Goal: Task Accomplishment & Management: Complete application form

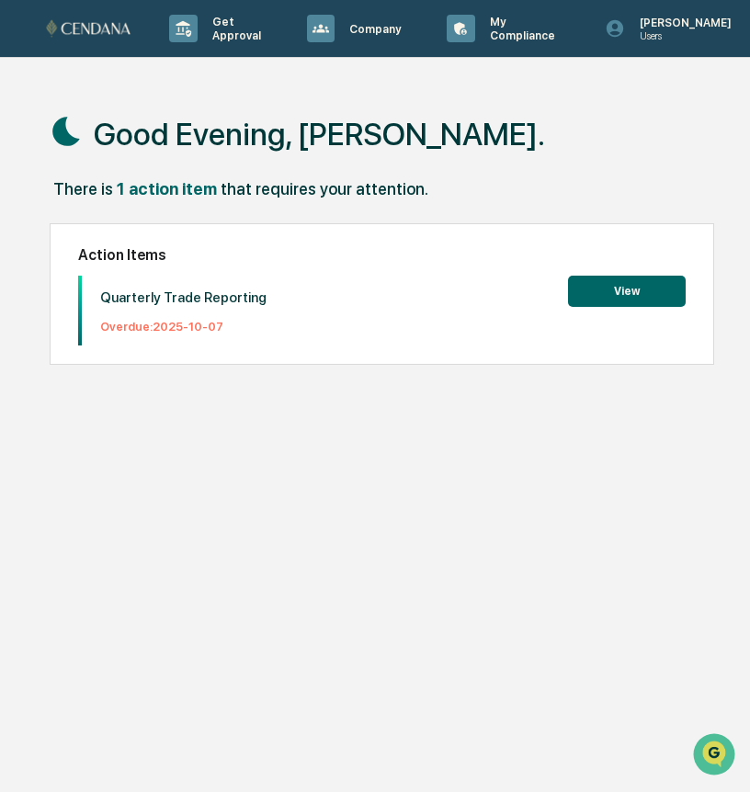
click at [631, 289] on button "View" at bounding box center [627, 291] width 118 height 31
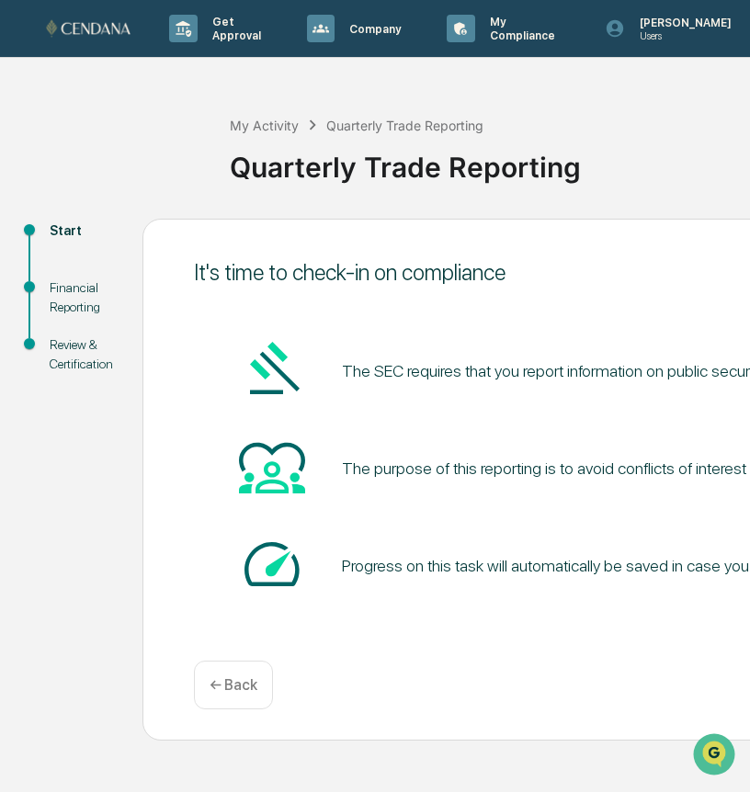
scroll to position [0, 412]
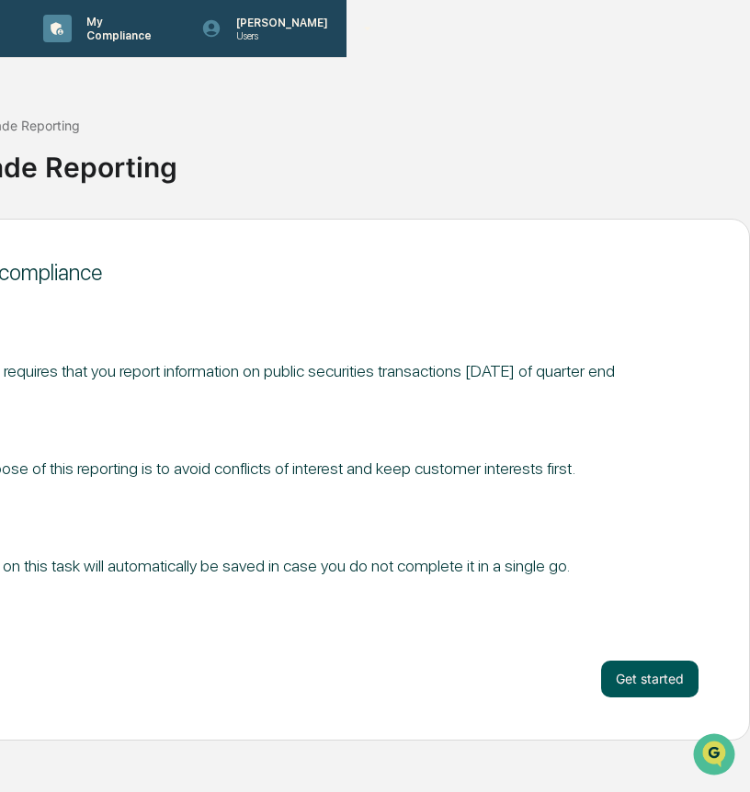
click at [624, 683] on button "Get started" at bounding box center [649, 679] width 97 height 37
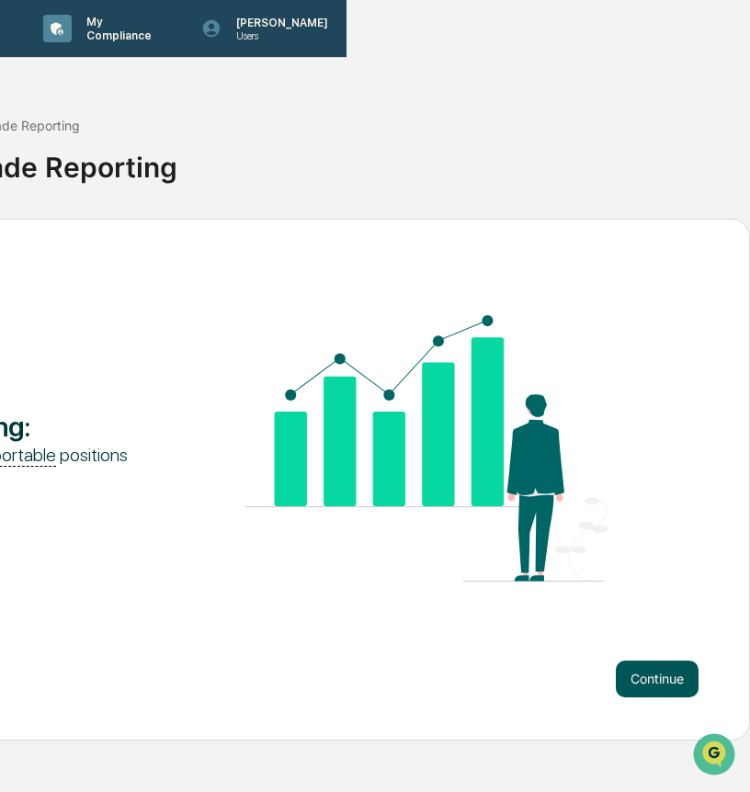
click at [637, 677] on button "Continue" at bounding box center [657, 679] width 83 height 37
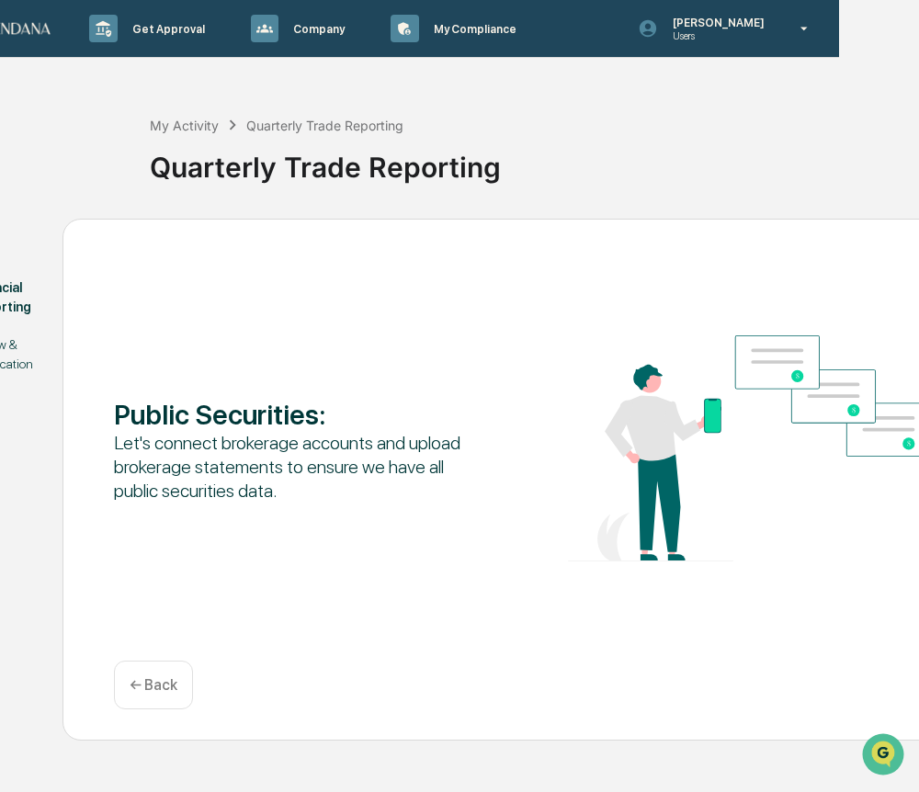
scroll to position [0, 243]
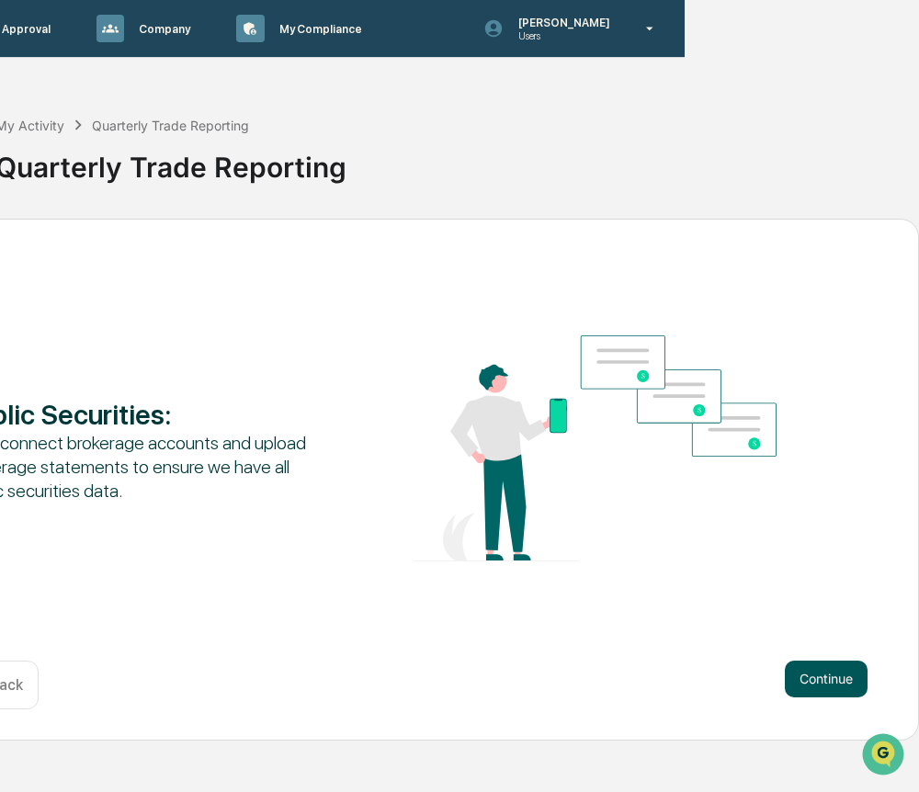
click at [749, 682] on button "Continue" at bounding box center [826, 679] width 83 height 37
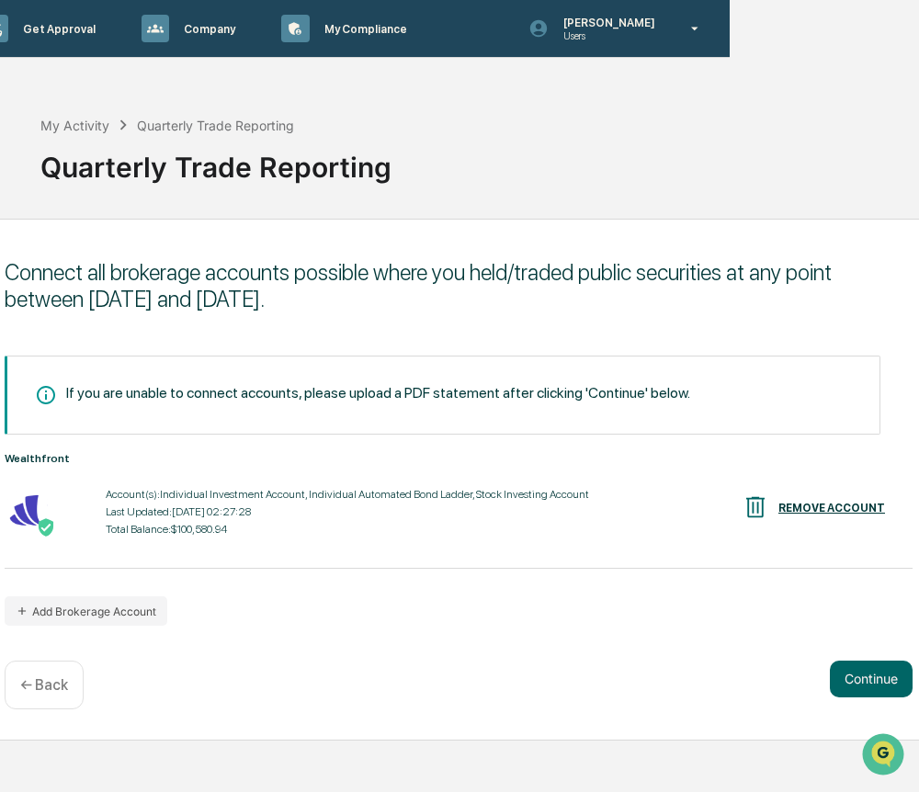
scroll to position [0, 201]
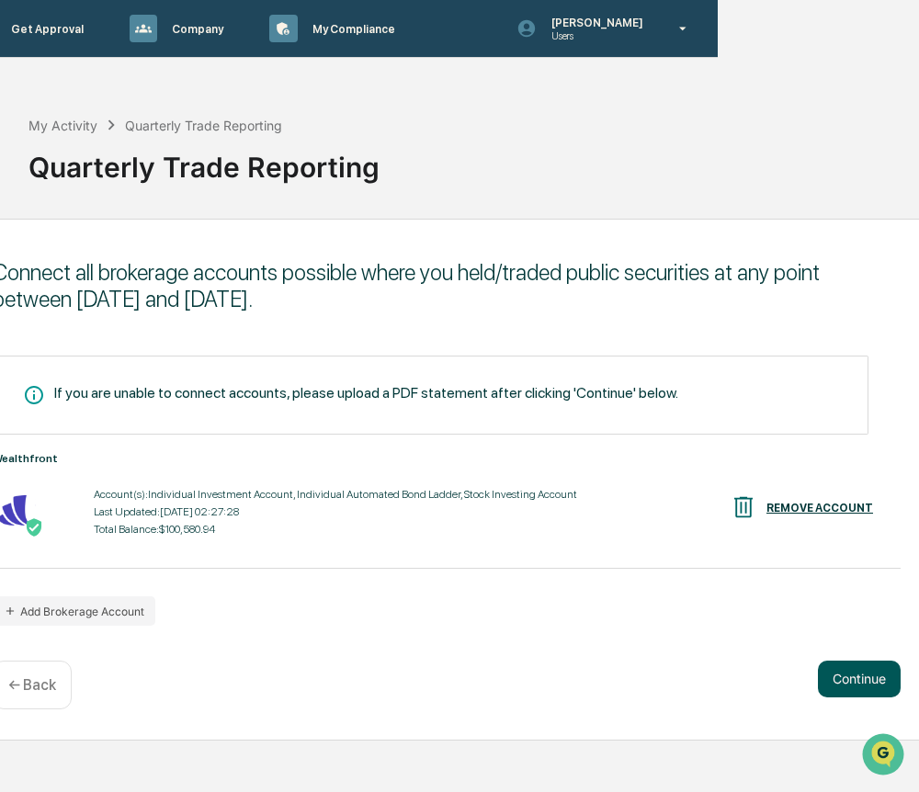
click at [749, 673] on button "Continue" at bounding box center [859, 679] width 83 height 37
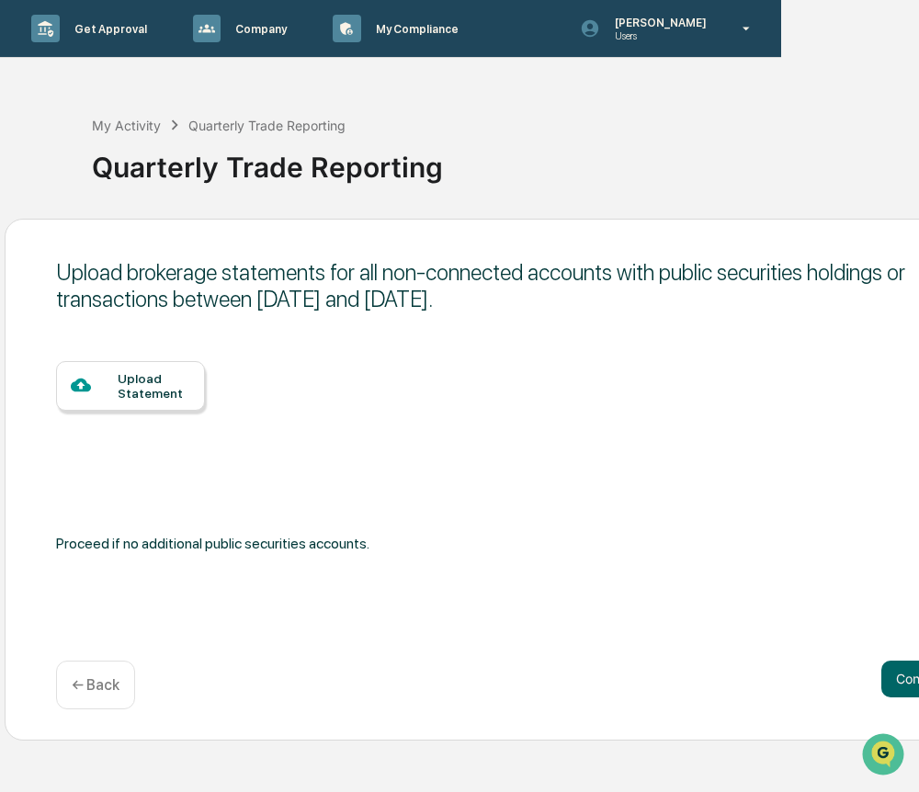
scroll to position [0, 243]
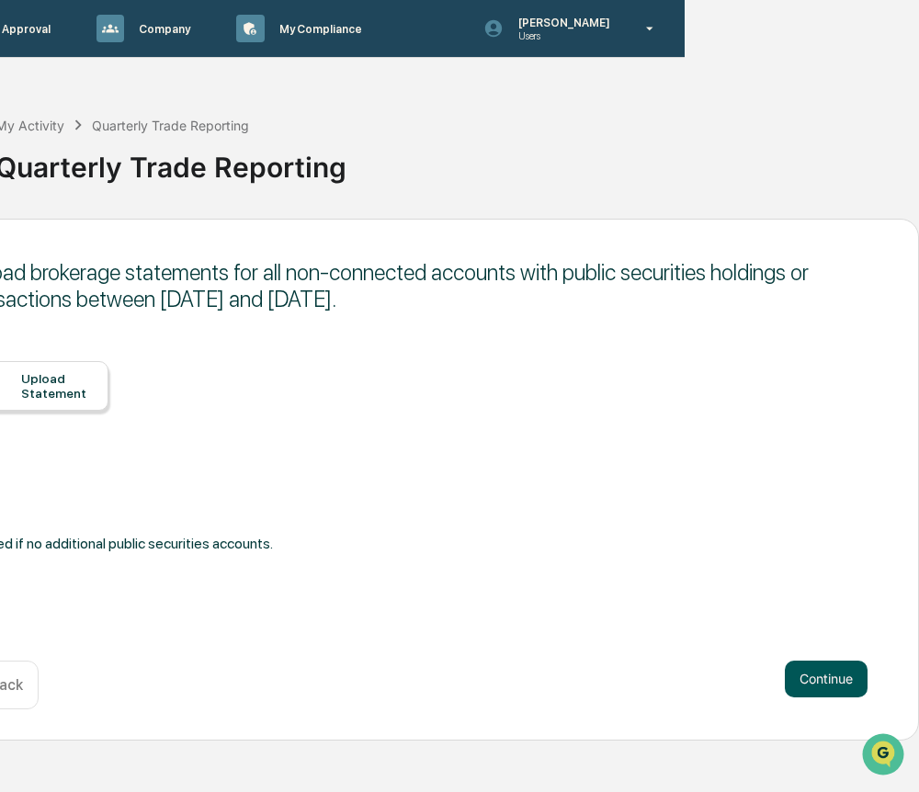
click at [749, 675] on button "Continue" at bounding box center [826, 679] width 83 height 37
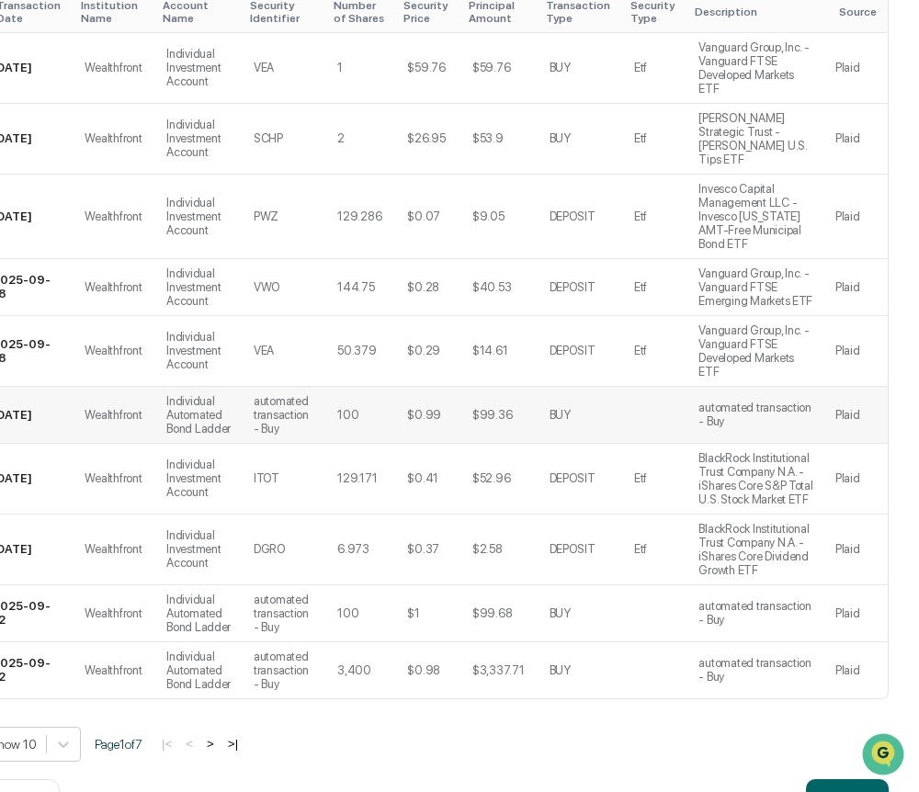
scroll to position [571, 213]
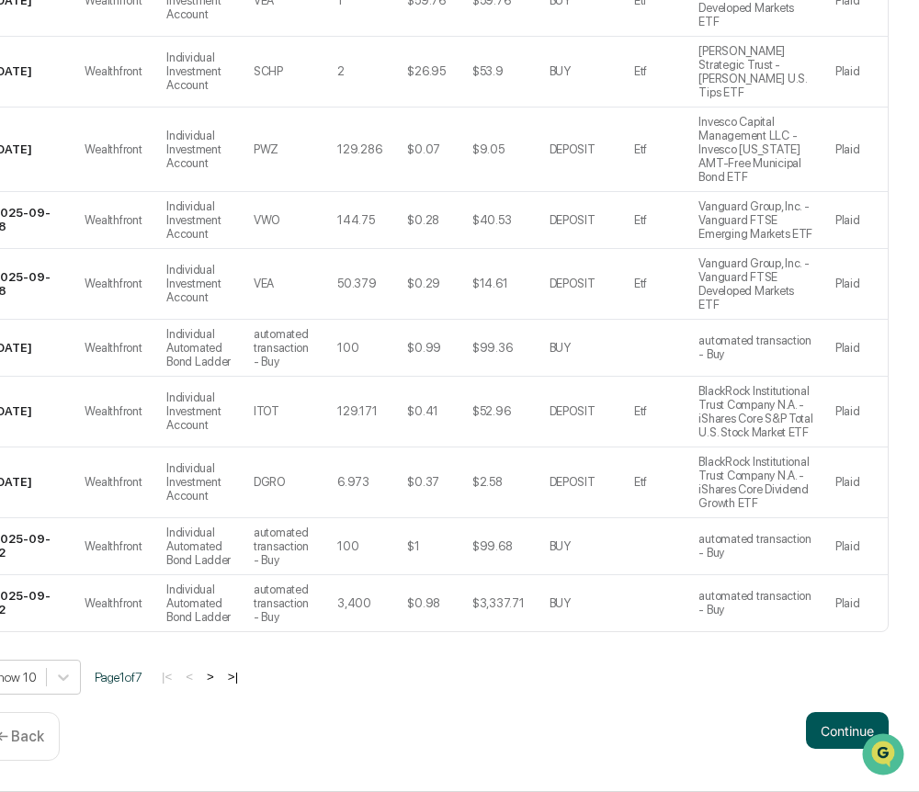
click at [749, 728] on button "Continue" at bounding box center [847, 730] width 83 height 37
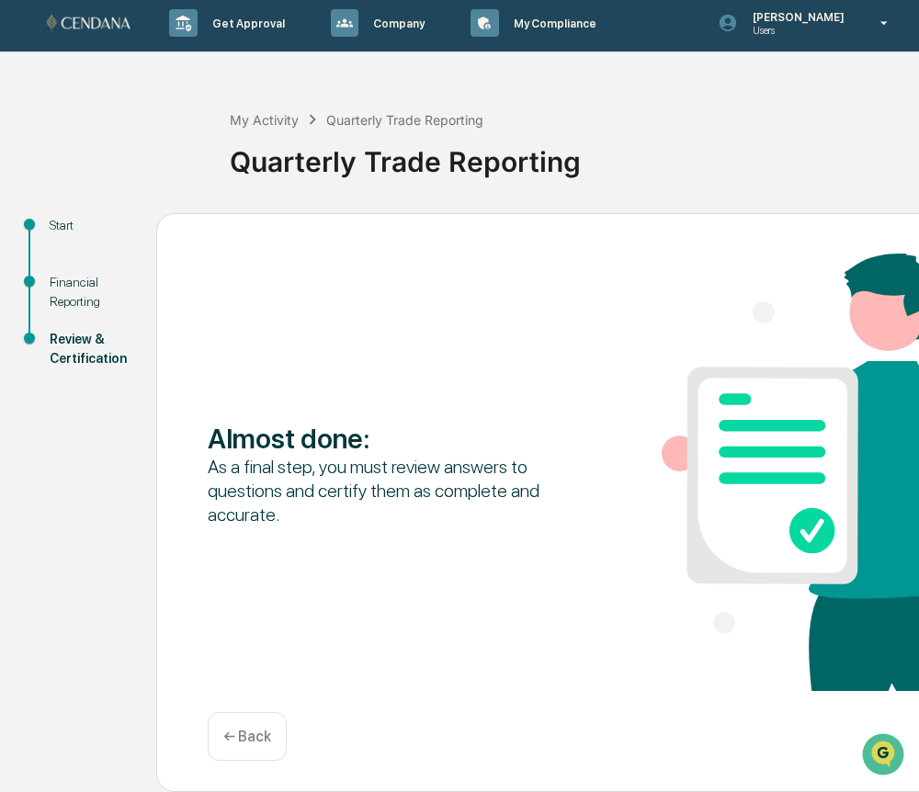
scroll to position [6, 248]
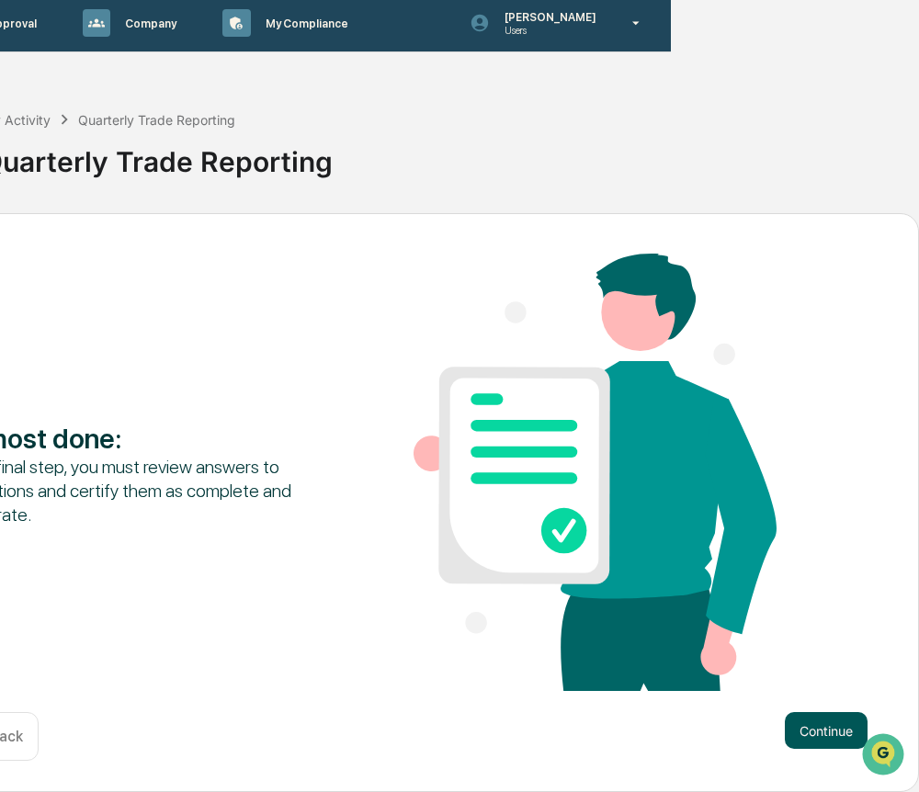
click at [749, 737] on button "Continue" at bounding box center [826, 730] width 83 height 37
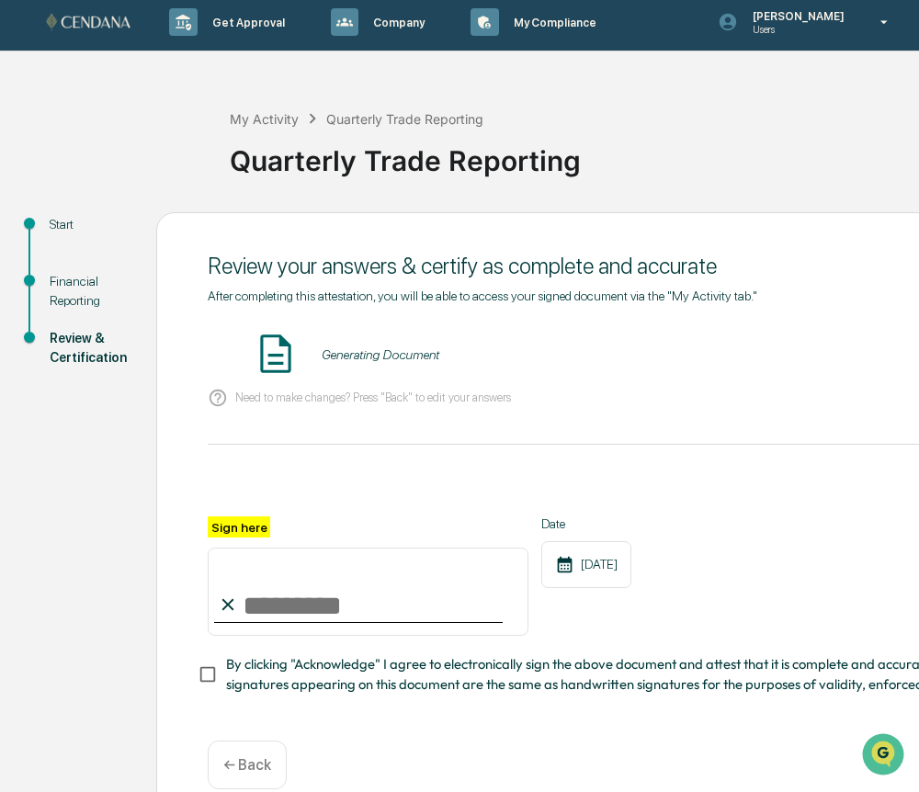
scroll to position [34, 0]
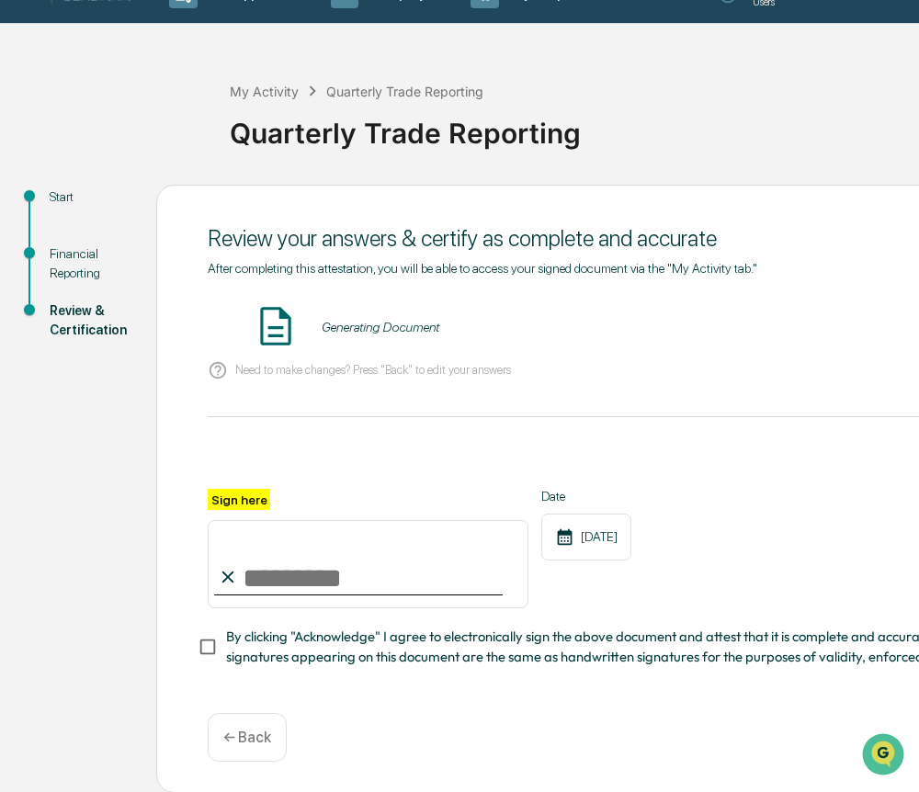
click at [300, 561] on input "Sign here" at bounding box center [368, 564] width 321 height 88
type input "**********"
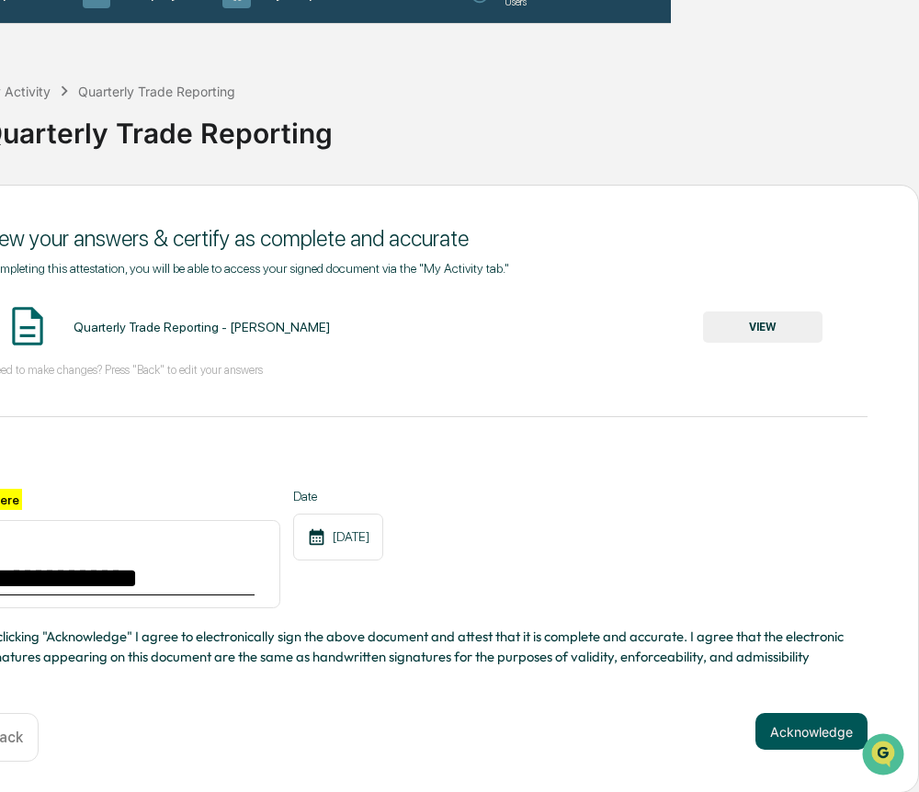
click at [749, 729] on button "Acknowledge" at bounding box center [811, 731] width 112 height 37
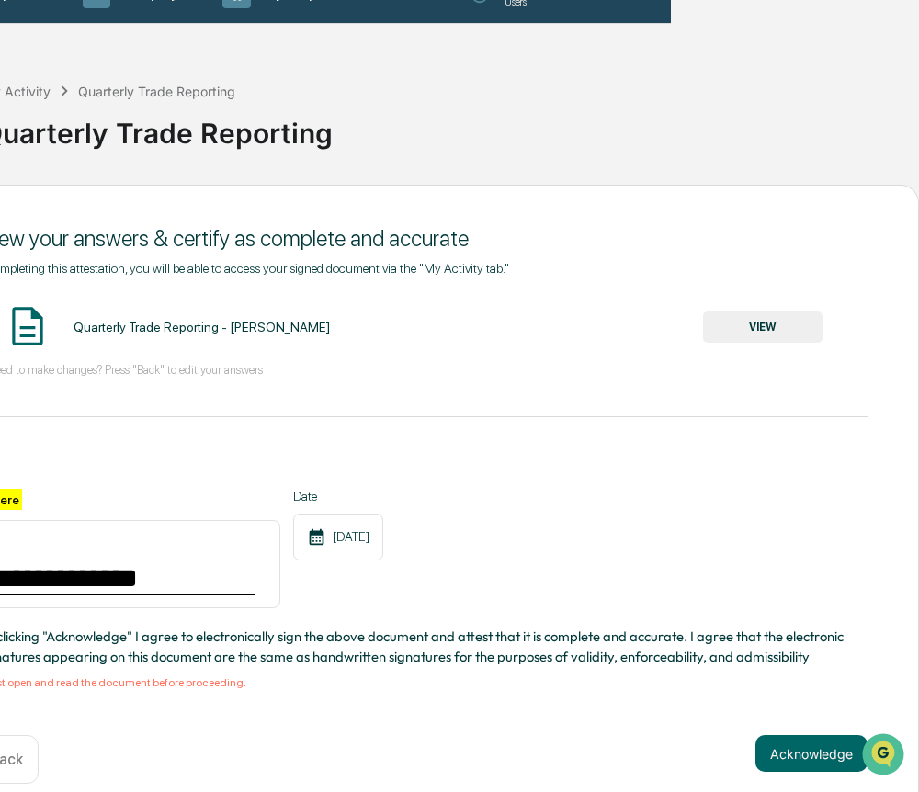
scroll to position [34, 0]
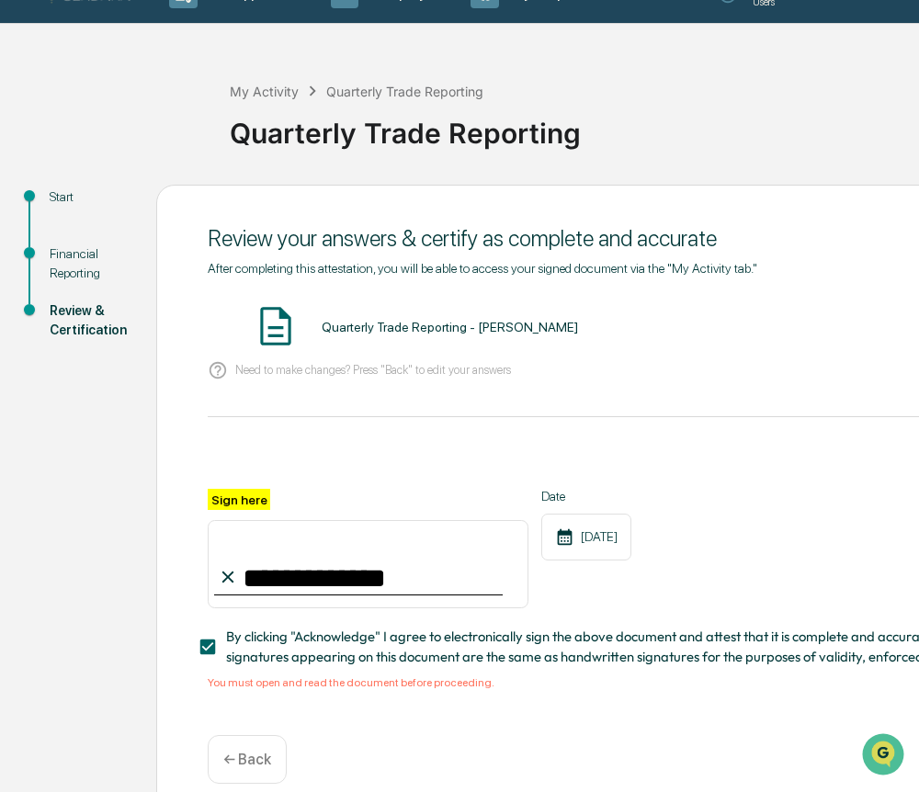
click at [394, 685] on div "You must open and read the document before proceeding." at bounding box center [662, 682] width 908 height 13
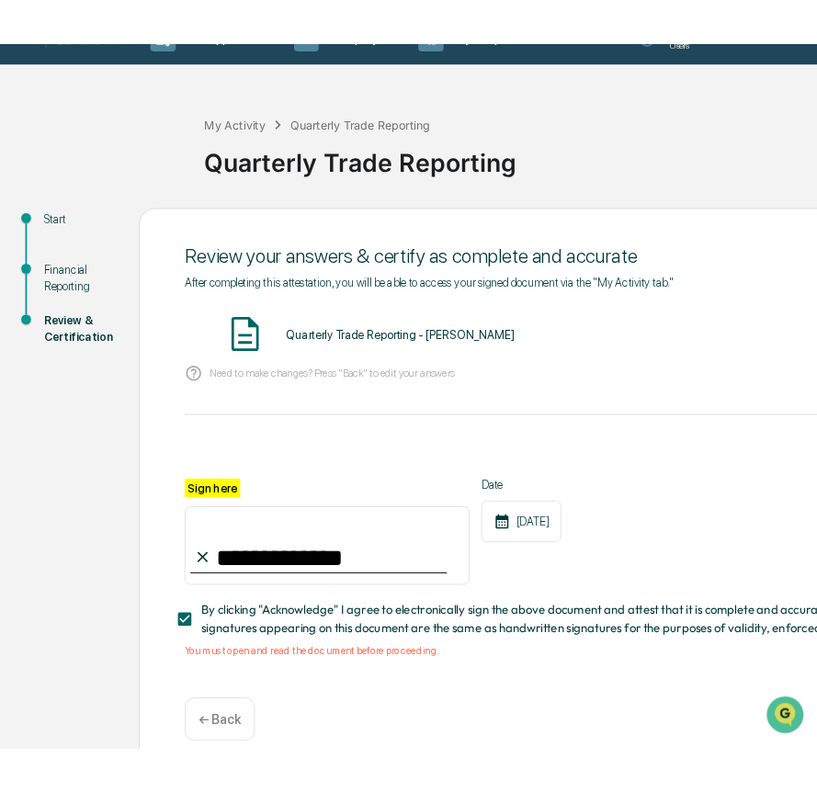
scroll to position [0, 0]
